Goal: Information Seeking & Learning: Find specific fact

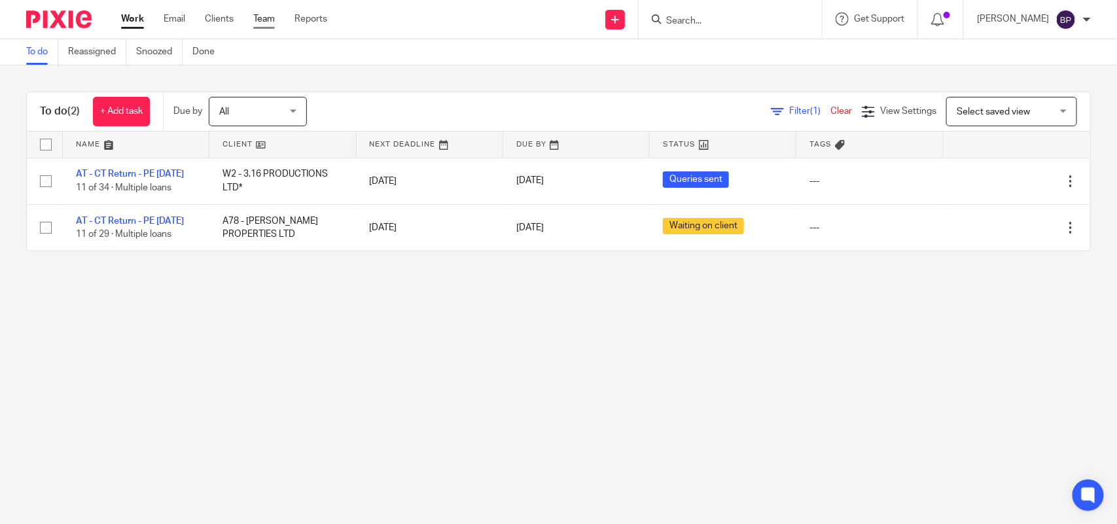
click at [275, 18] on ul "Work Email Clients Team Reports" at bounding box center [234, 18] width 226 height 13
click at [270, 21] on link "Team" at bounding box center [264, 18] width 22 height 13
click at [216, 22] on link "Clients" at bounding box center [219, 18] width 29 height 13
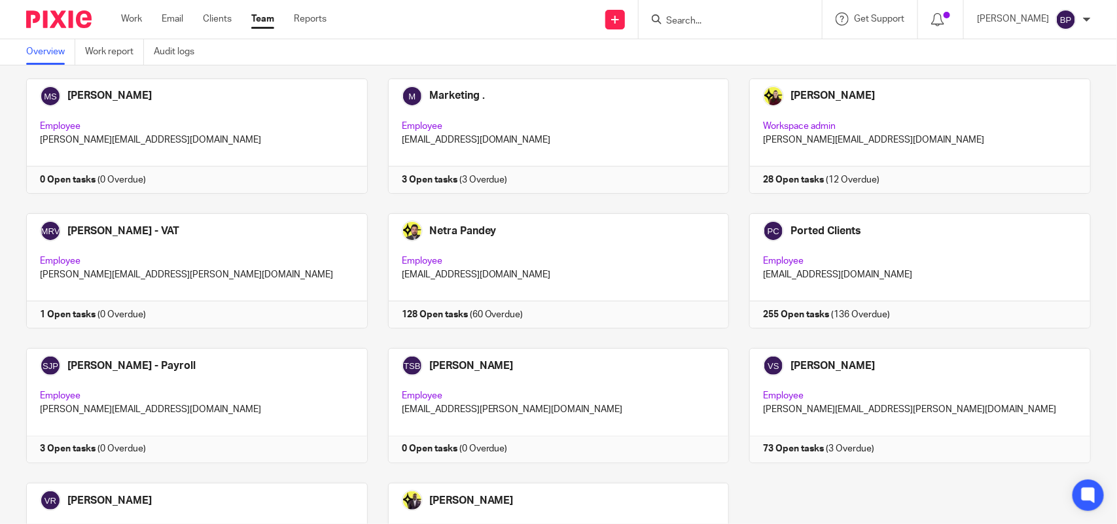
scroll to position [861, 0]
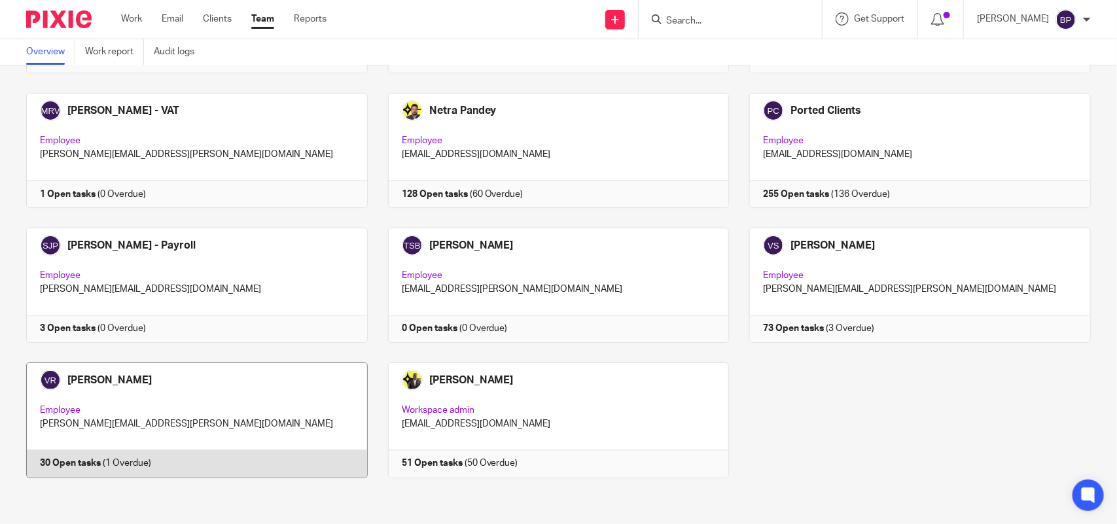
click at [224, 397] on link at bounding box center [187, 420] width 362 height 115
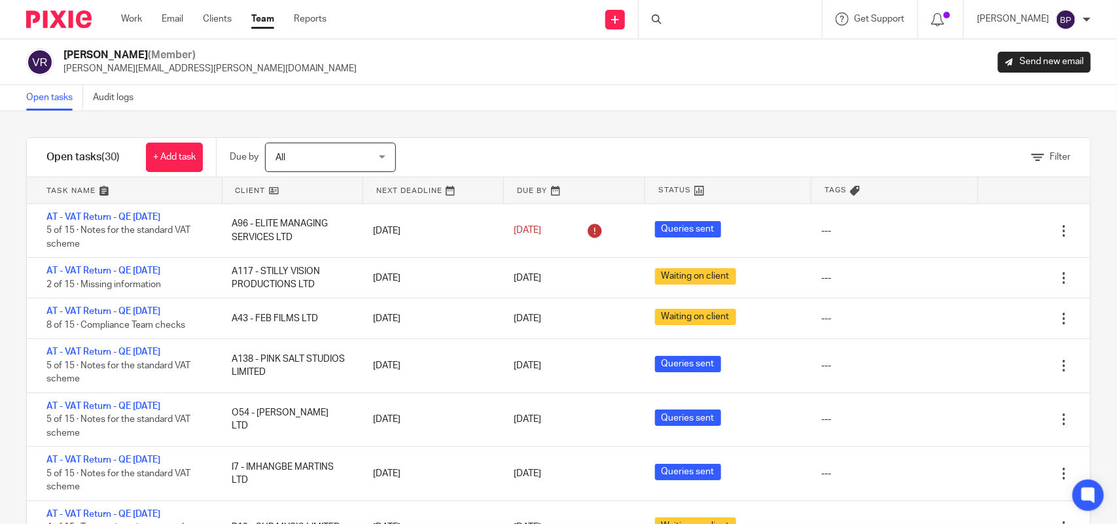
drag, startPoint x: 218, startPoint y: 21, endPoint x: 399, endPoint y: 63, distance: 186.2
click at [218, 20] on link "Clients" at bounding box center [217, 18] width 29 height 13
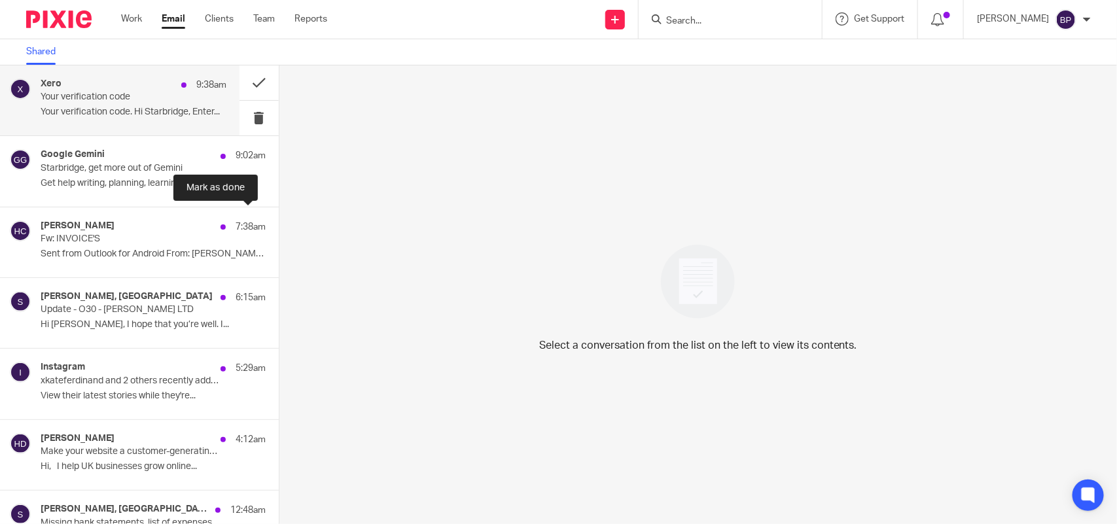
click at [133, 103] on div "Xero 9:38am Your verification code Your verification code. Hi Starbridge, Enter…" at bounding box center [134, 101] width 186 height 44
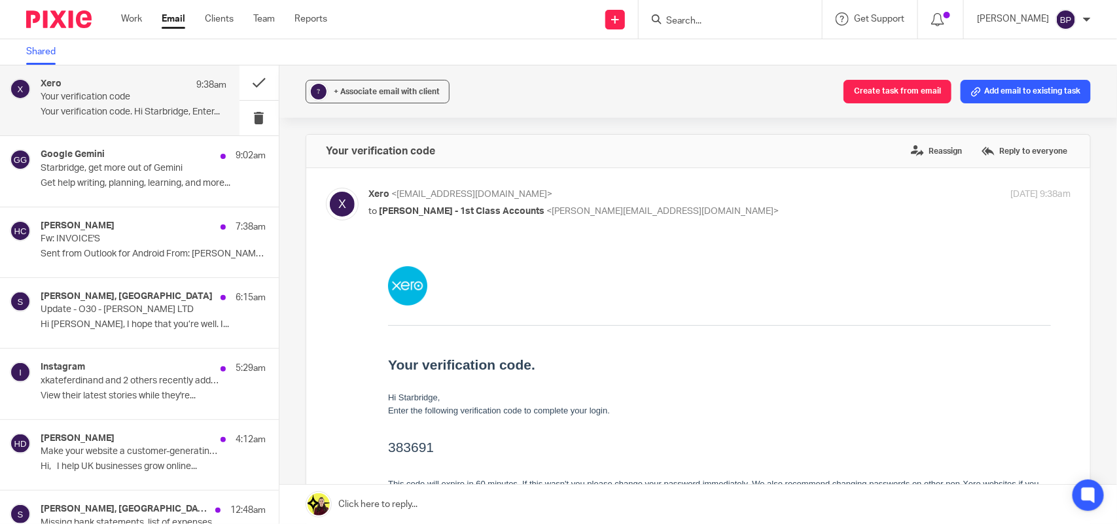
scroll to position [82, 0]
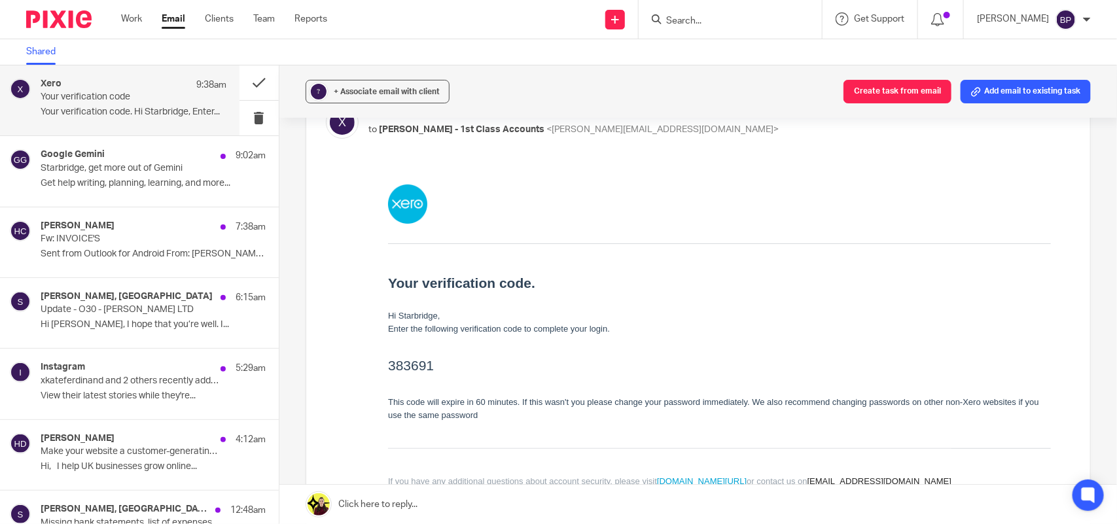
click at [408, 365] on h2 "383691" at bounding box center [718, 365] width 663 height 21
copy h2 "383691"
click at [242, 115] on button at bounding box center [259, 118] width 39 height 35
